Goal: Task Accomplishment & Management: Use online tool/utility

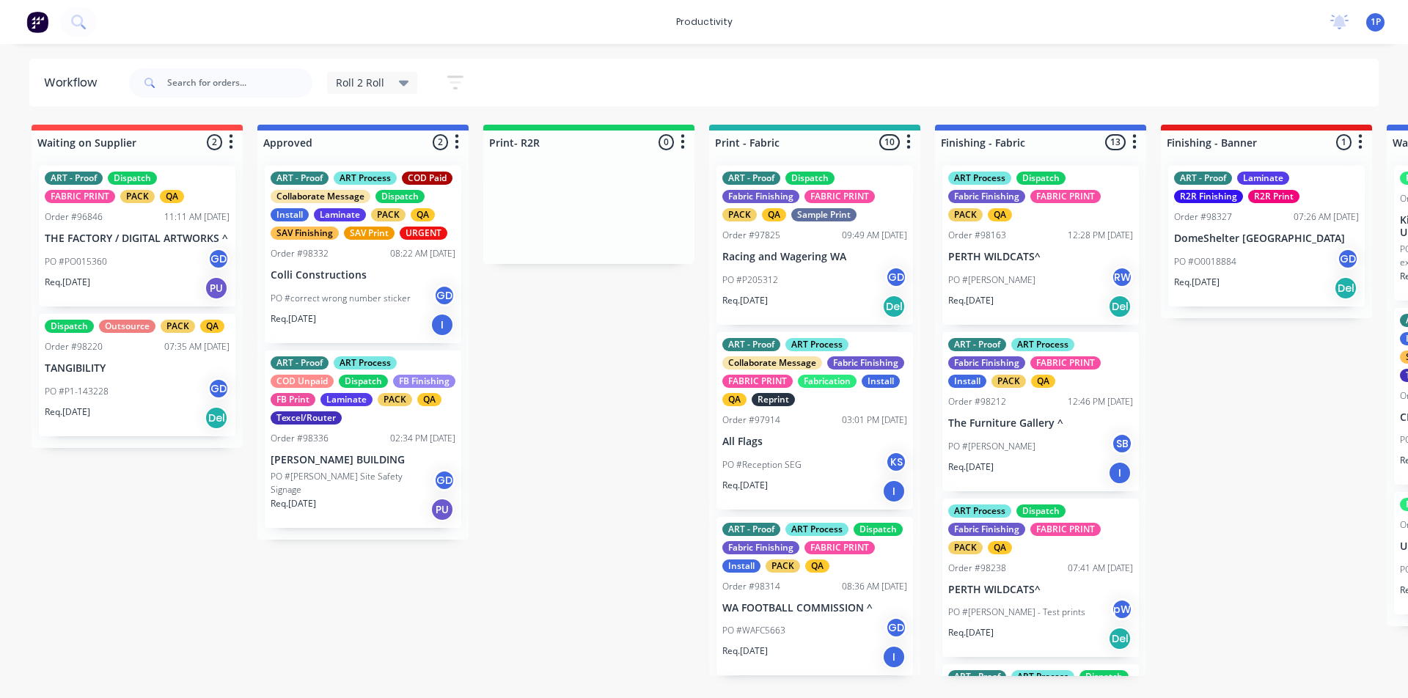
click at [859, 278] on div "PO #P205312 GD" at bounding box center [814, 280] width 185 height 28
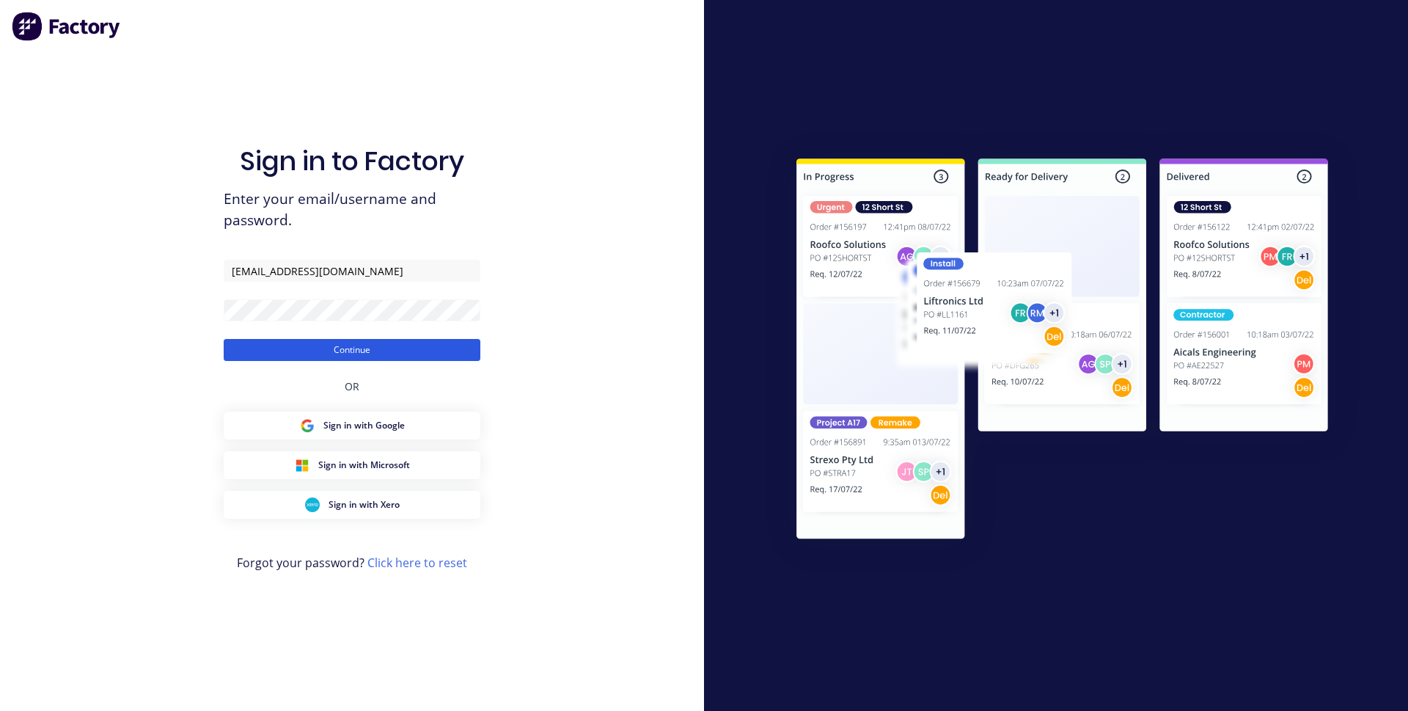
click at [356, 351] on button "Continue" at bounding box center [352, 350] width 257 height 22
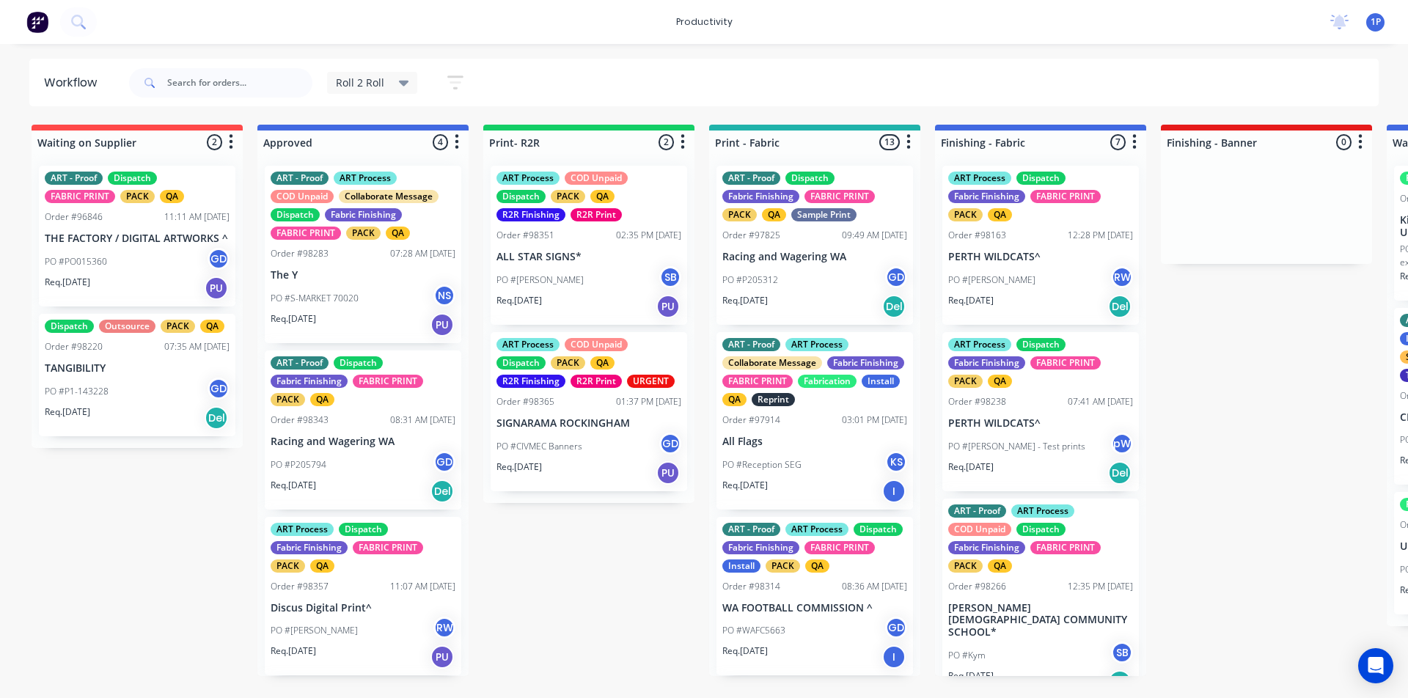
click at [792, 251] on p "Racing and Wagering WA" at bounding box center [814, 257] width 185 height 12
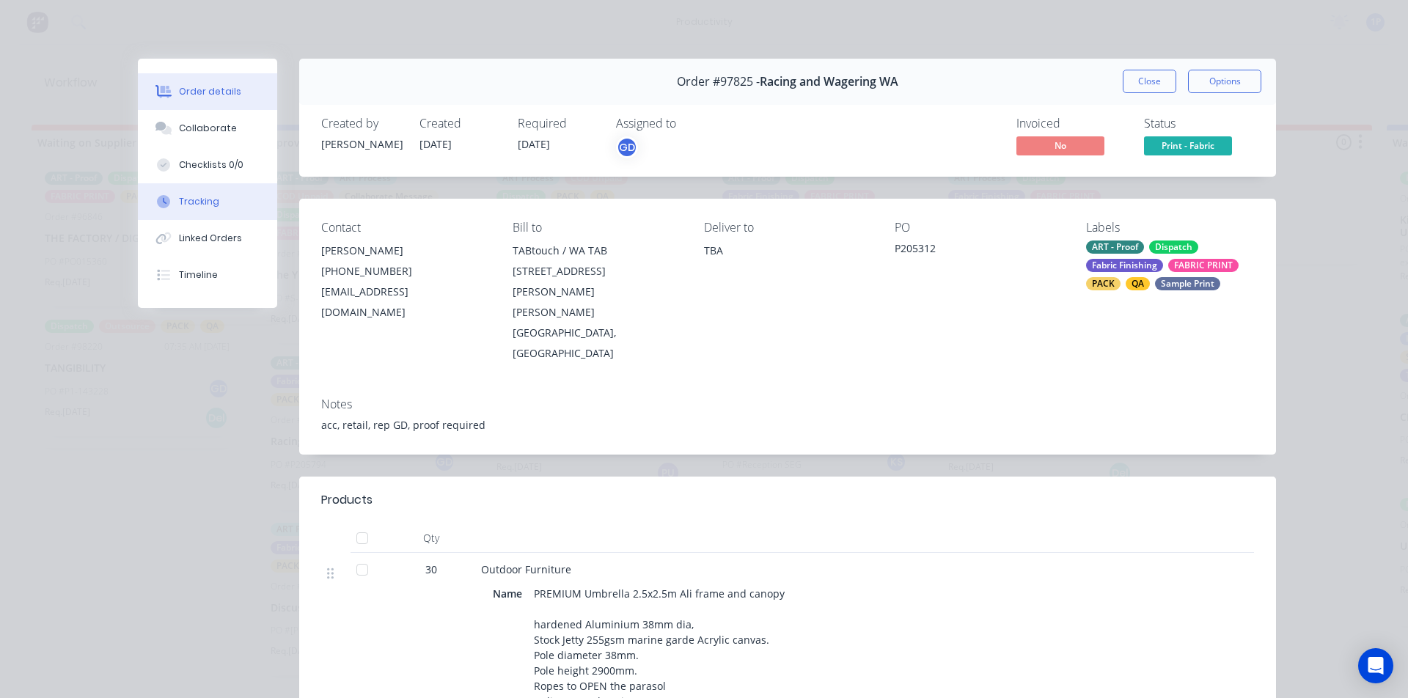
click at [216, 201] on button "Tracking" at bounding box center [207, 201] width 139 height 37
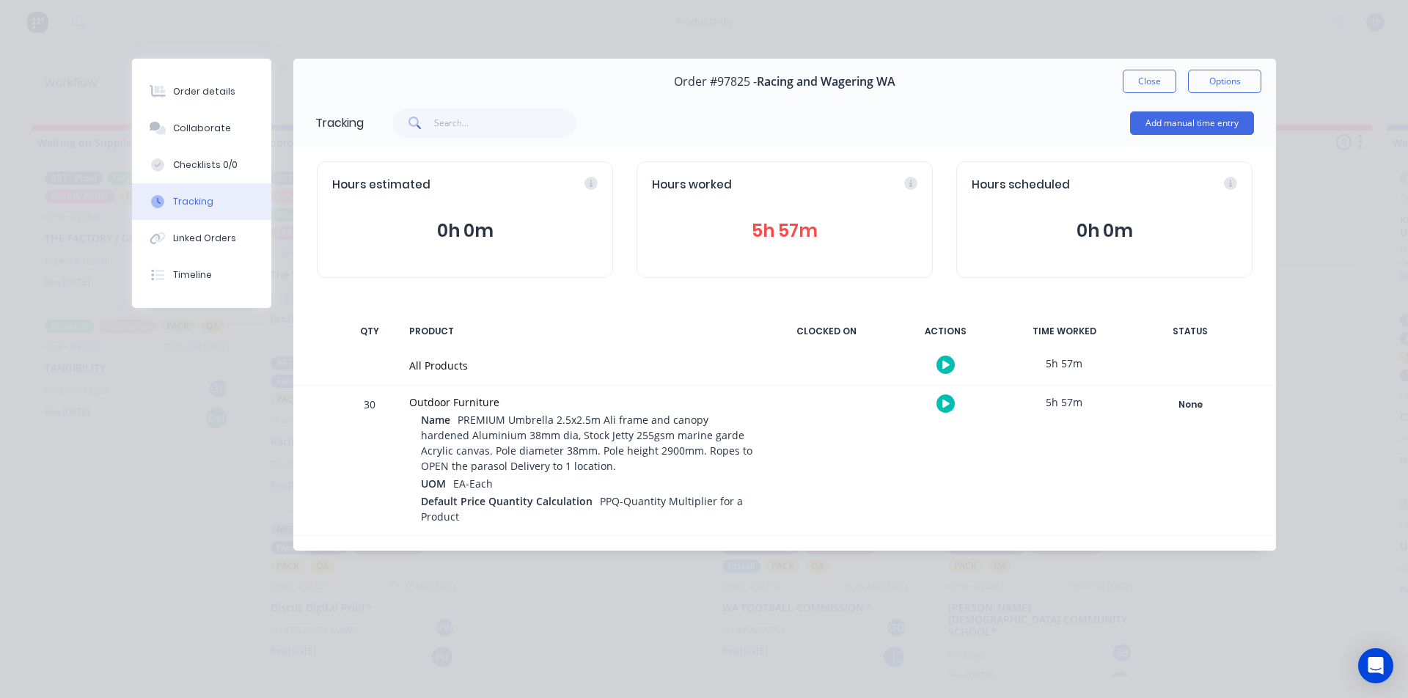
click at [947, 401] on icon "button" at bounding box center [945, 404] width 7 height 10
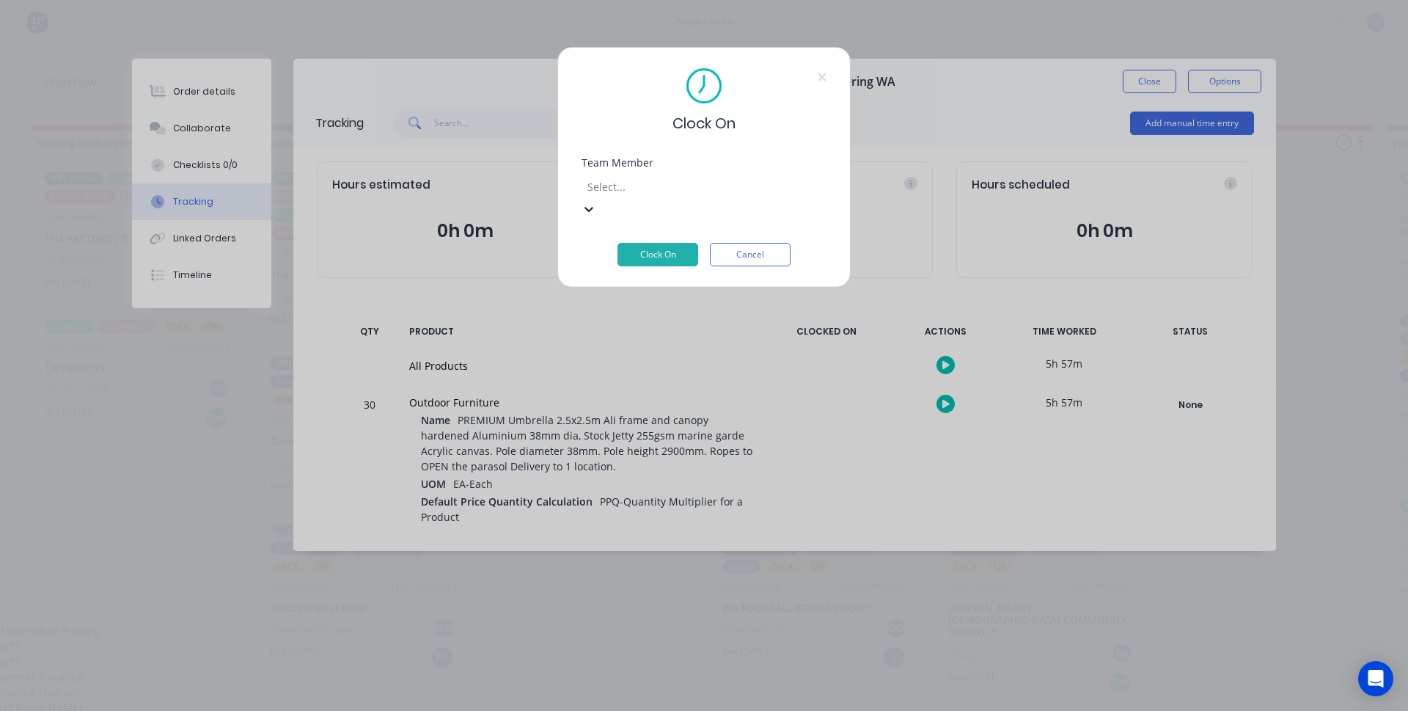
drag, startPoint x: 804, startPoint y: 195, endPoint x: 799, endPoint y: 215, distance: 20.5
click at [596, 200] on div at bounding box center [589, 208] width 15 height 16
click at [796, 623] on div "1Roll to Roll Printing" at bounding box center [704, 630] width 1408 height 15
click at [660, 243] on button "Clock On" at bounding box center [658, 254] width 81 height 23
